Goal: Information Seeking & Learning: Learn about a topic

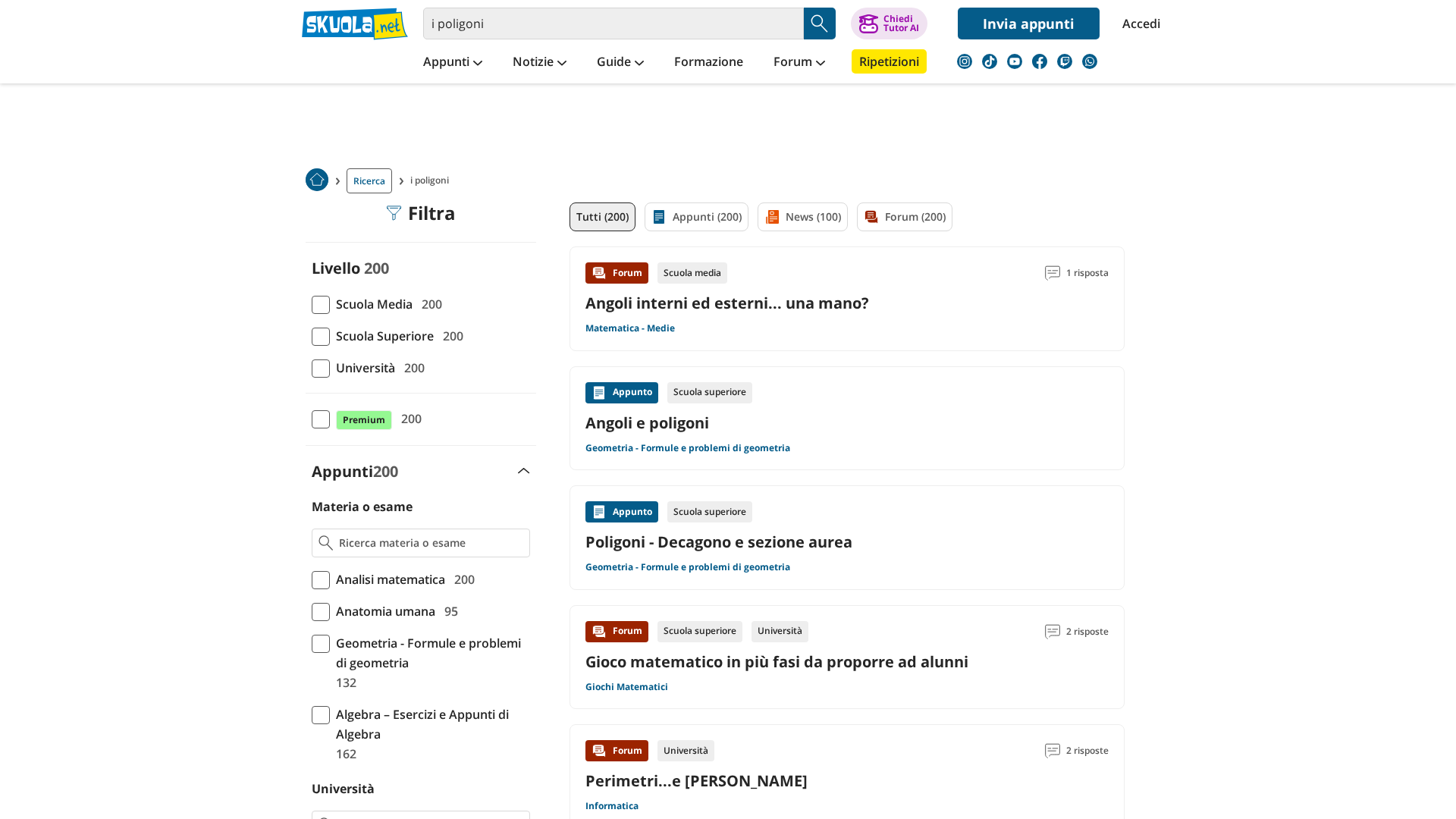
click at [732, 303] on link "Angoli interni ed esterni... una mano?" at bounding box center [726, 303] width 283 height 20
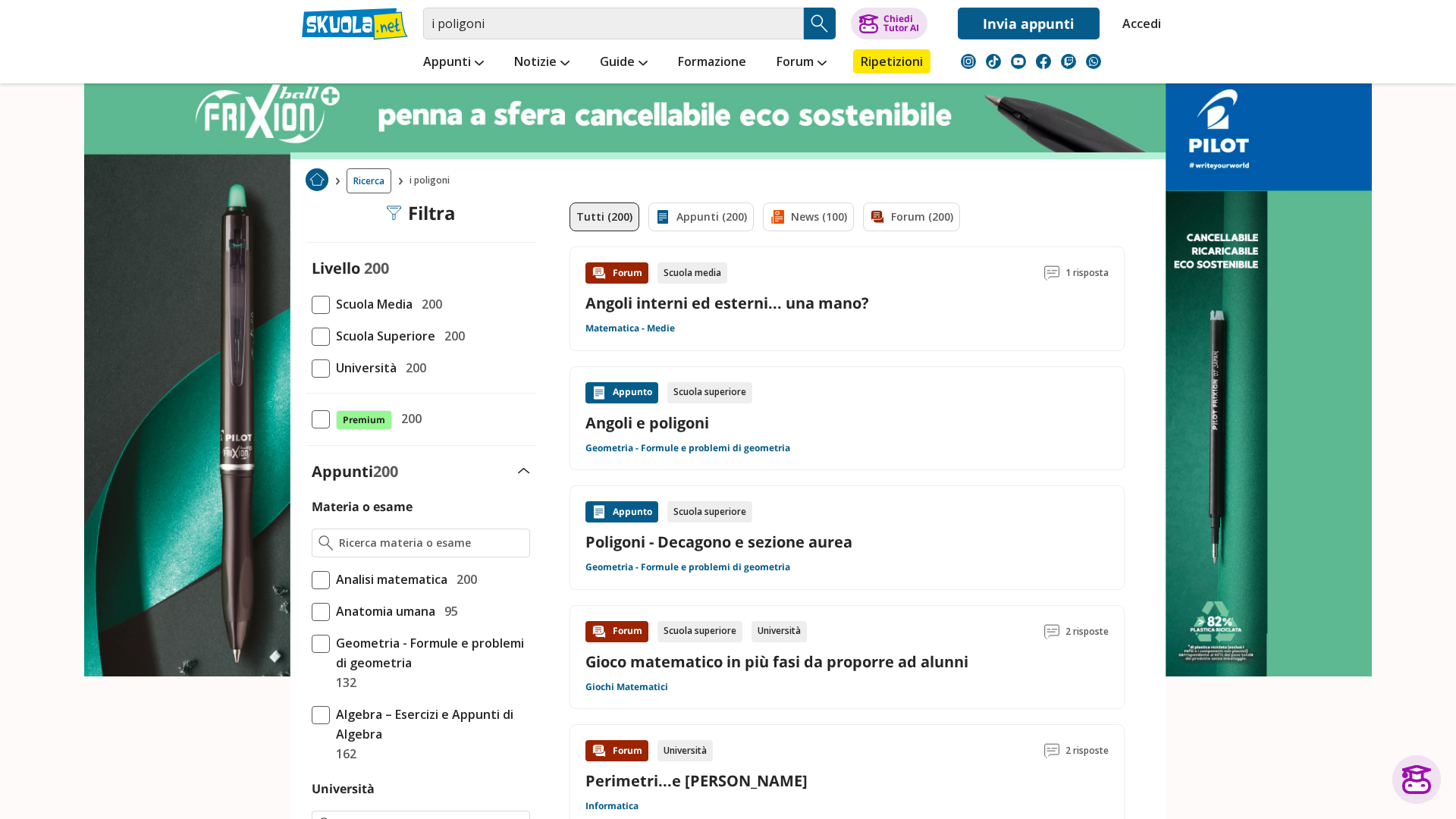
click at [663, 407] on div "Appunto Scuola superiore Angoli e poligoni Geometria - Formule e problemi di ge…" at bounding box center [846, 418] width 524 height 73
click at [658, 583] on div "Appunto Scuola superiore Poligoni - Decagono e sezione aurea Geometria - Formul…" at bounding box center [846, 537] width 555 height 104
click at [504, 19] on input "i poligoni" at bounding box center [613, 24] width 381 height 32
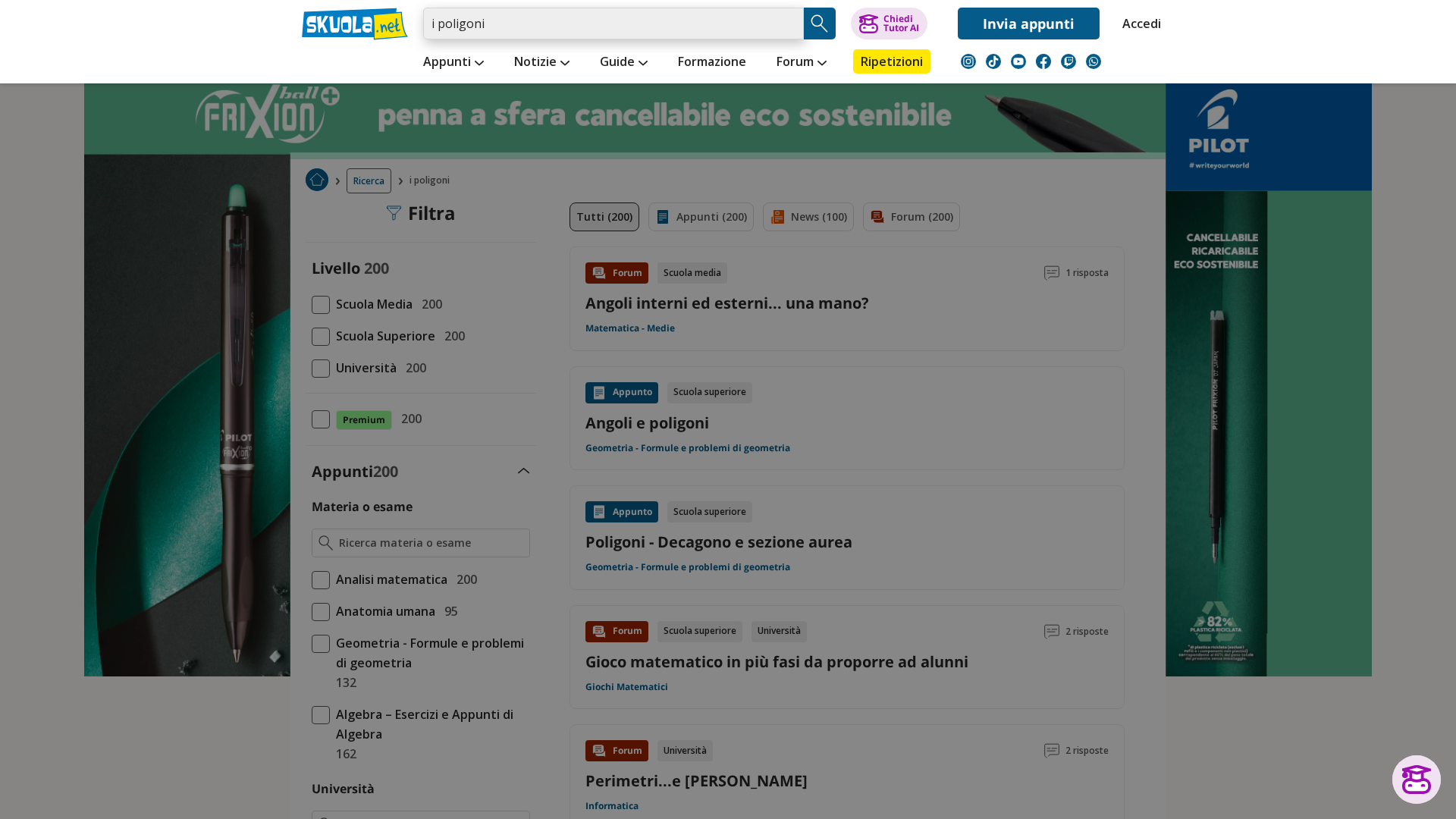
click at [787, 19] on input "i poligoni" at bounding box center [613, 24] width 381 height 32
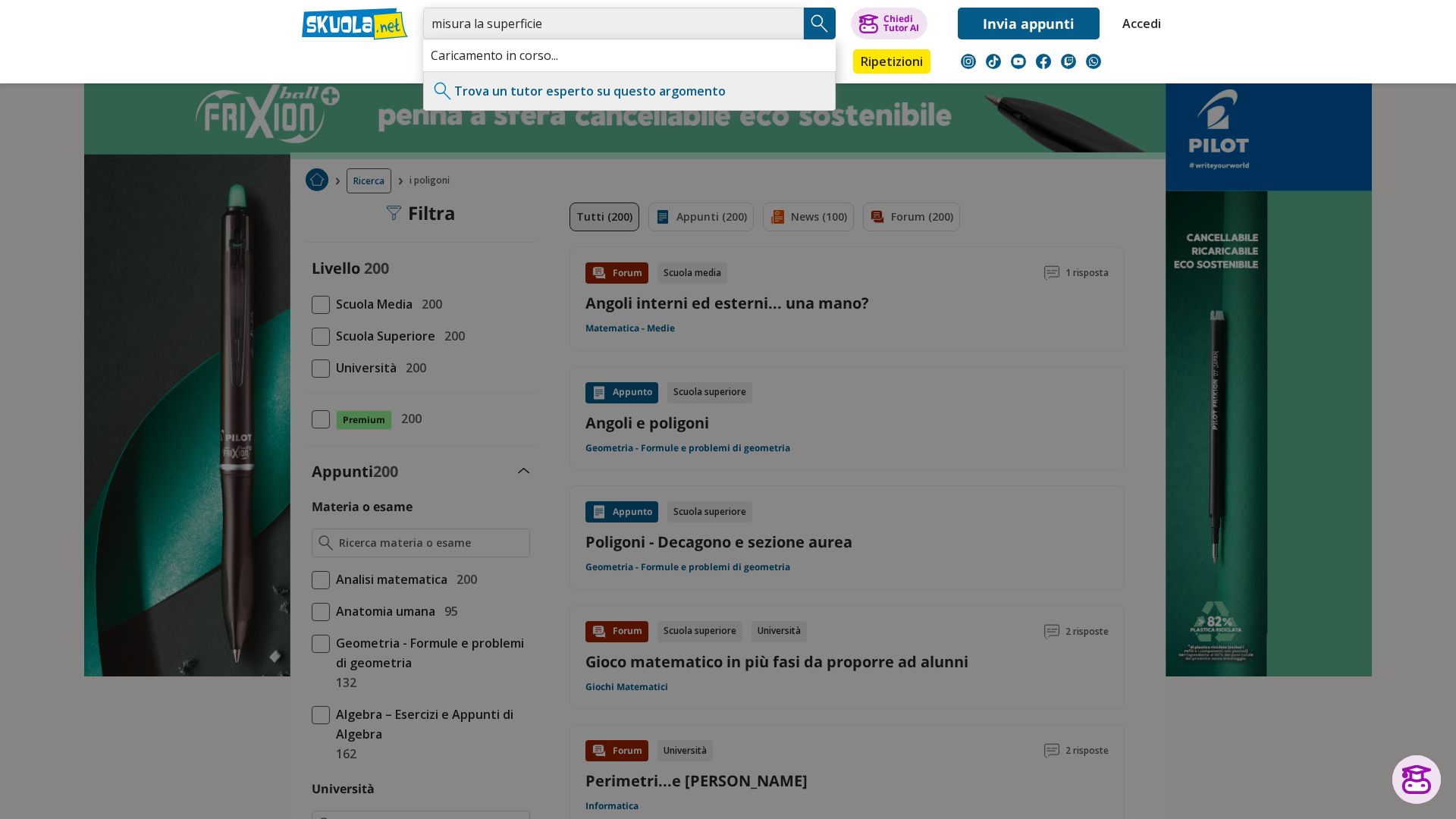
type input "misura la superficie"
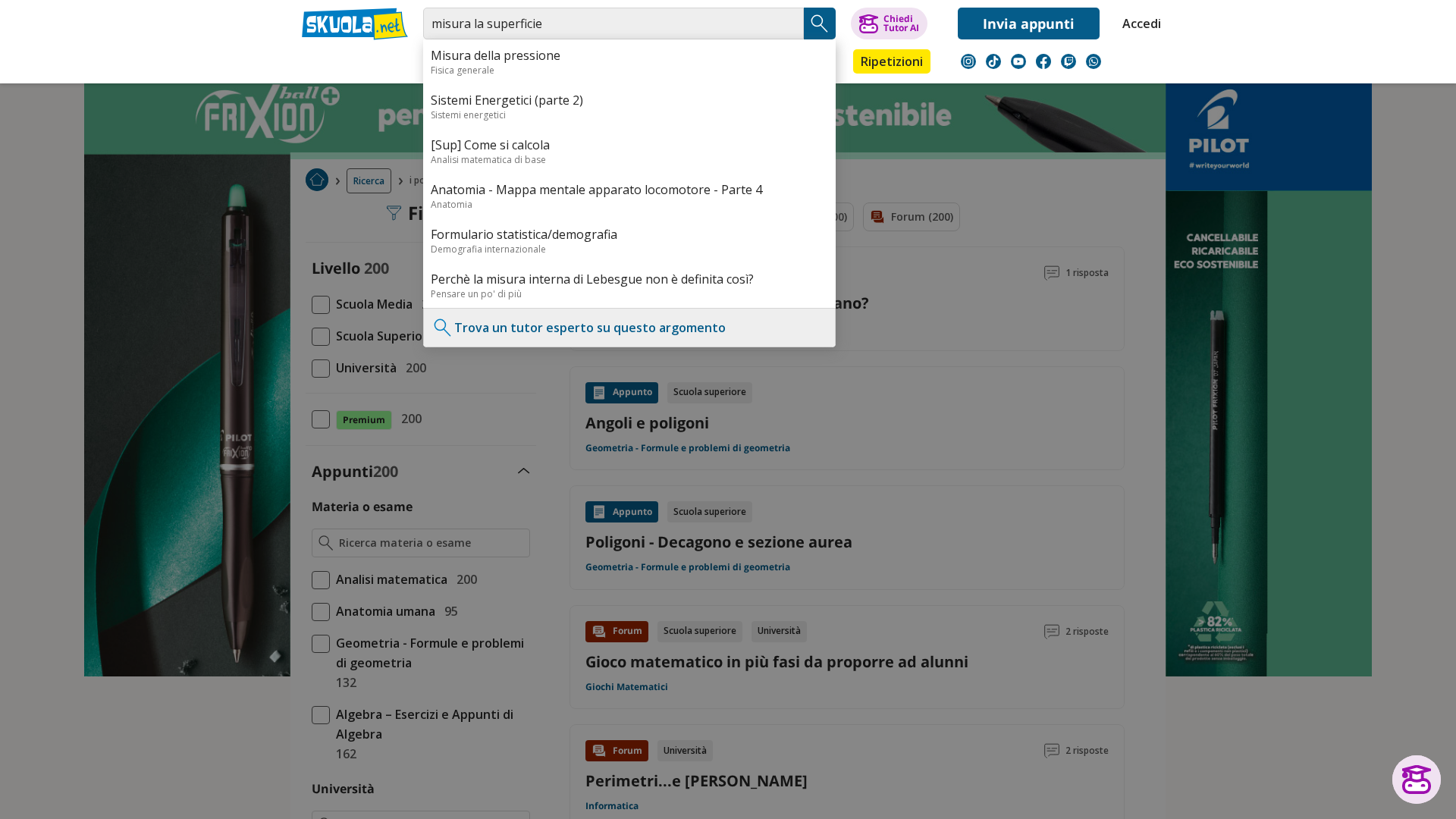
click at [817, 22] on img "Search Button" at bounding box center [820, 24] width 23 height 23
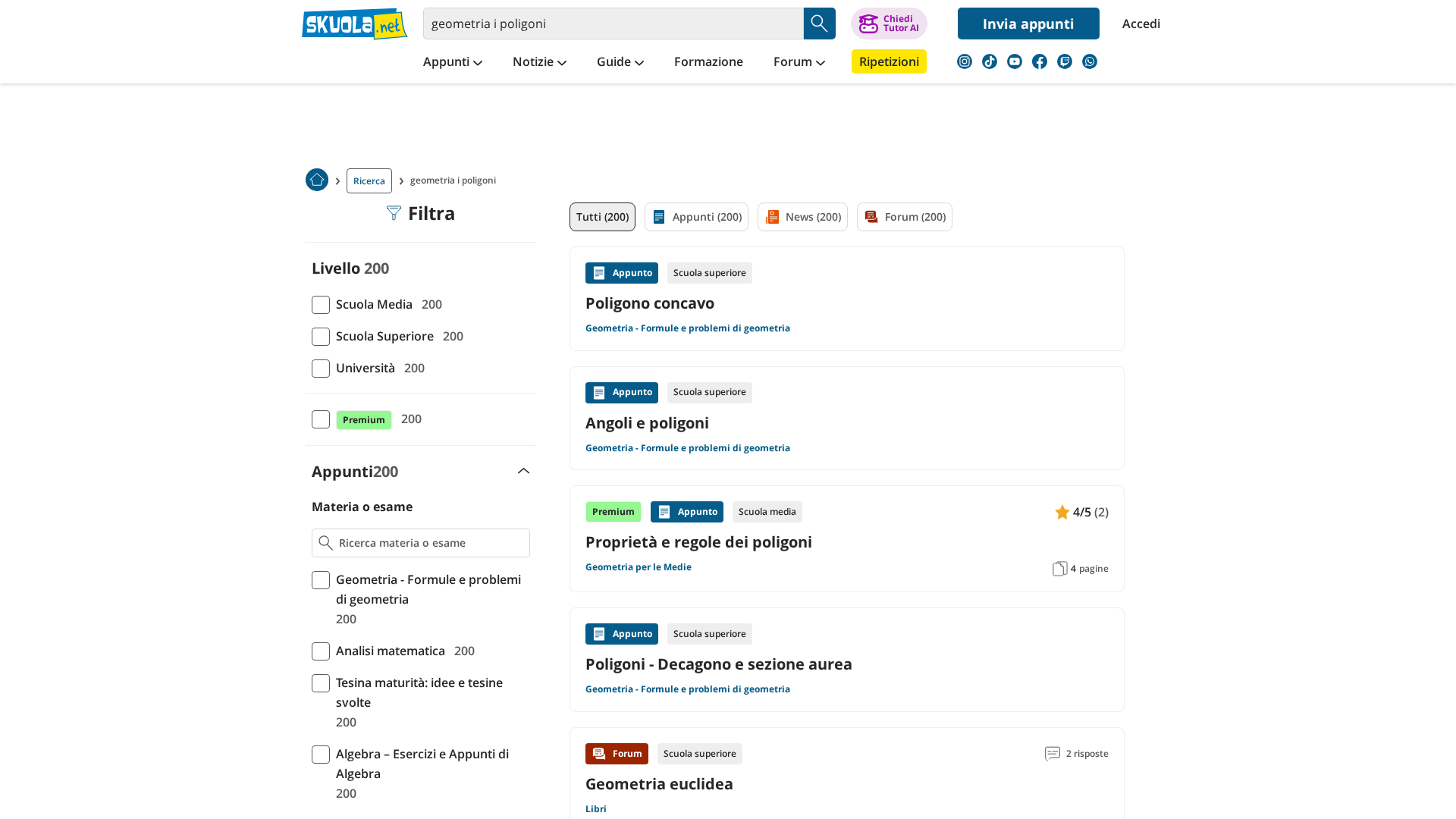
click at [680, 299] on link "Poligono concavo" at bounding box center [846, 303] width 524 height 20
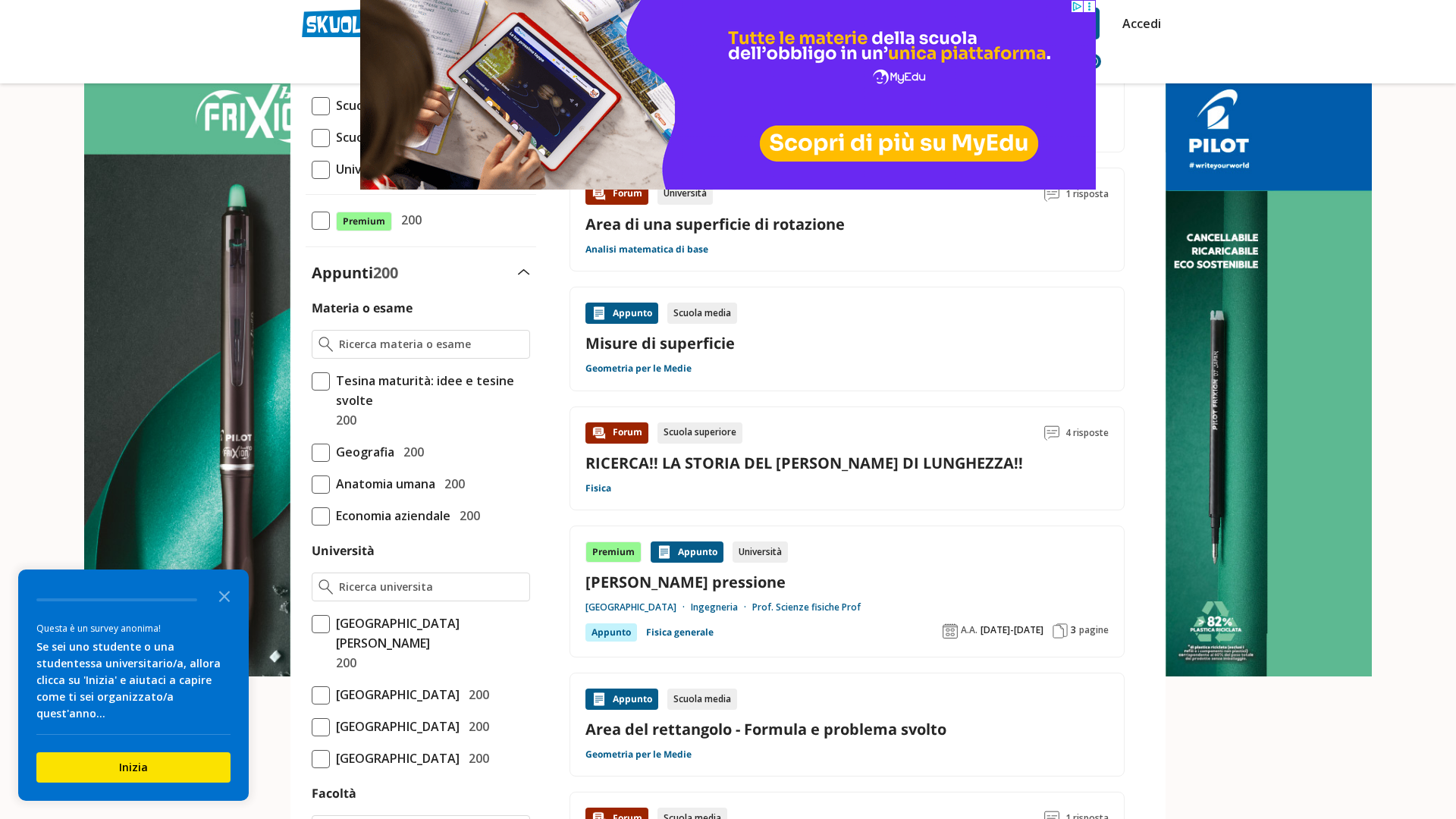
scroll to position [212, 0]
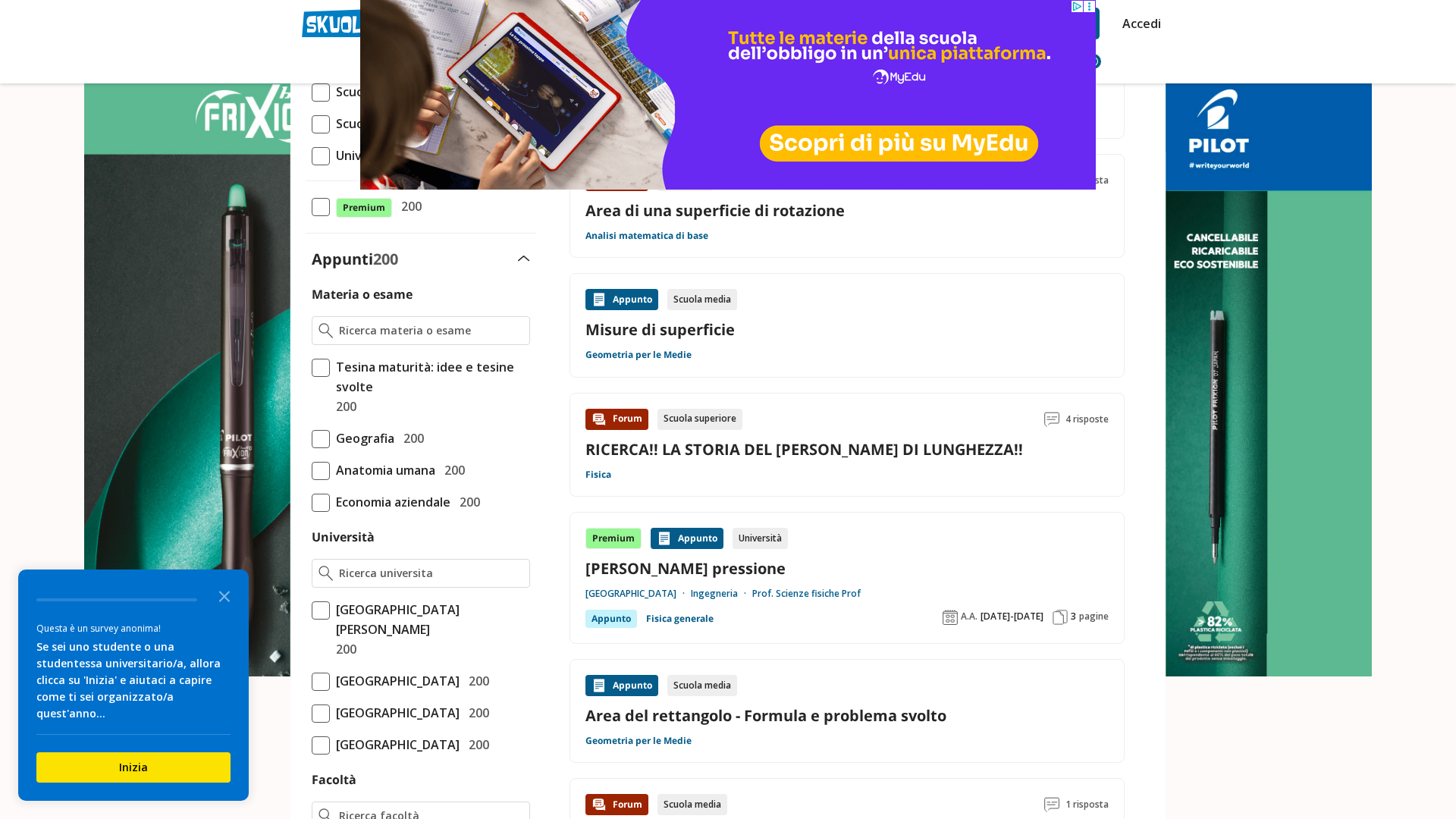
click at [646, 345] on div "Appunto Scuola media Misure di superficie Geometria per le Medie" at bounding box center [846, 324] width 524 height 73
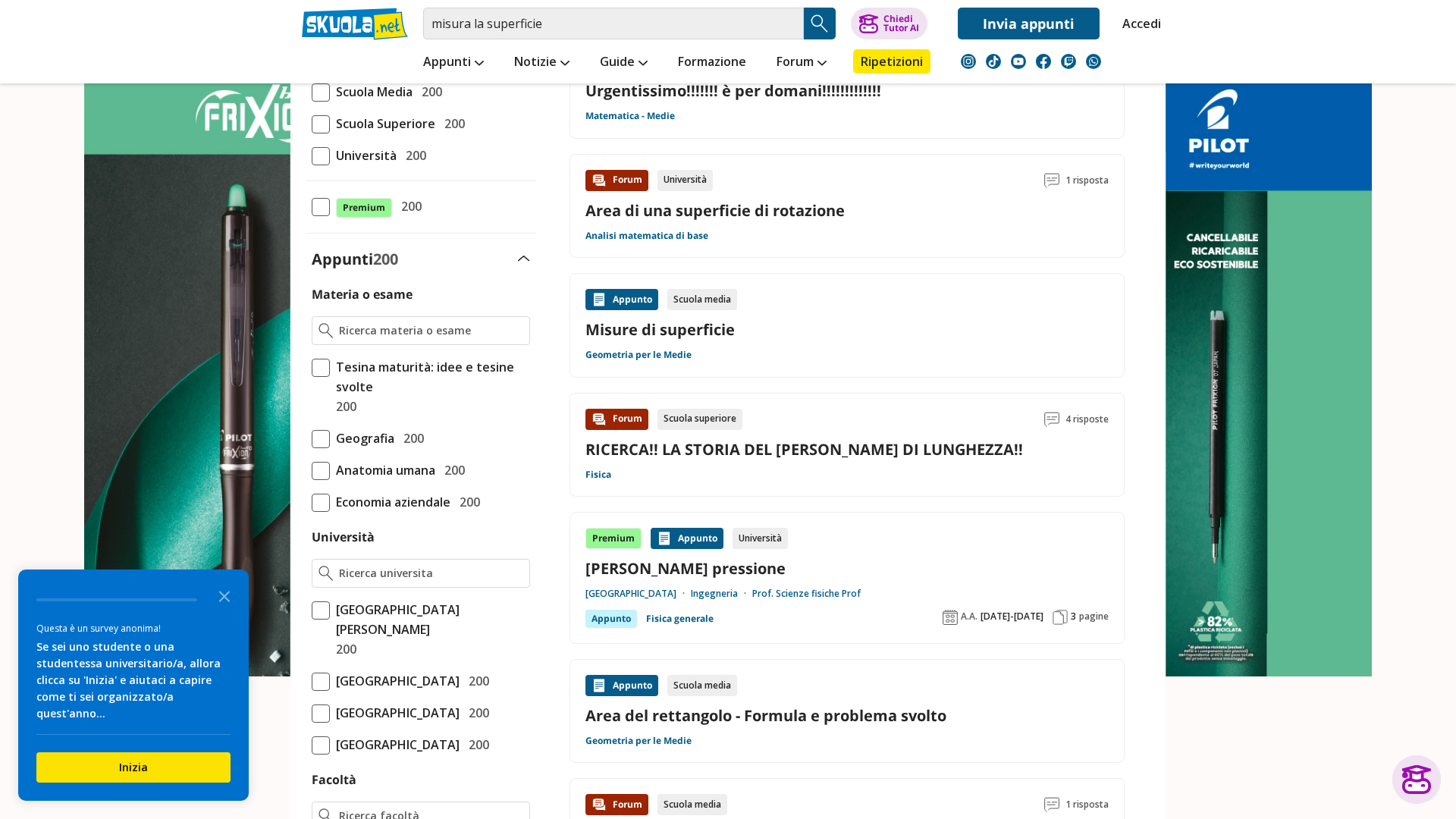
click at [730, 326] on link "Misure di superficie" at bounding box center [846, 329] width 524 height 20
